Goal: Information Seeking & Learning: Learn about a topic

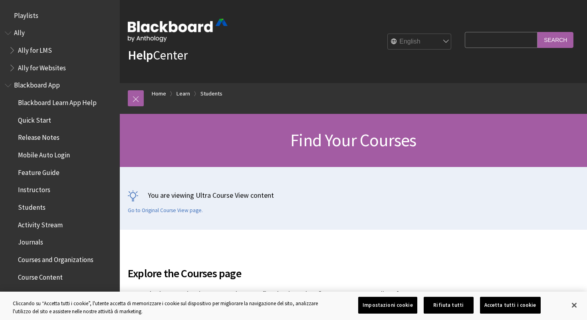
scroll to position [856, 0]
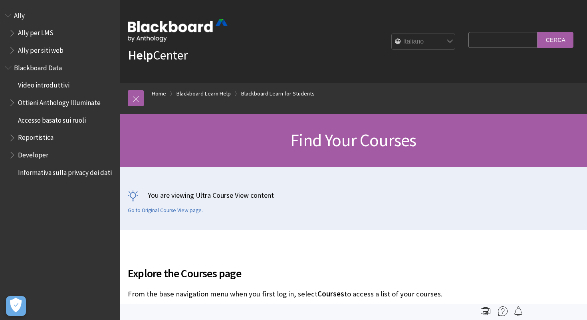
click at [519, 38] on input "Search Query" at bounding box center [502, 40] width 69 height 16
type input "blackboard per gli studenti"
click at [537, 32] on input "Cerca" at bounding box center [555, 40] width 36 height 16
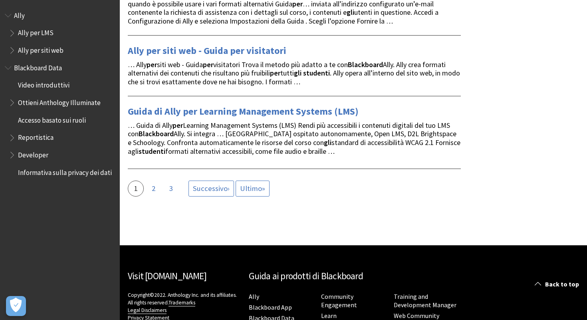
scroll to position [1706, 0]
